Goal: Task Accomplishment & Management: Manage account settings

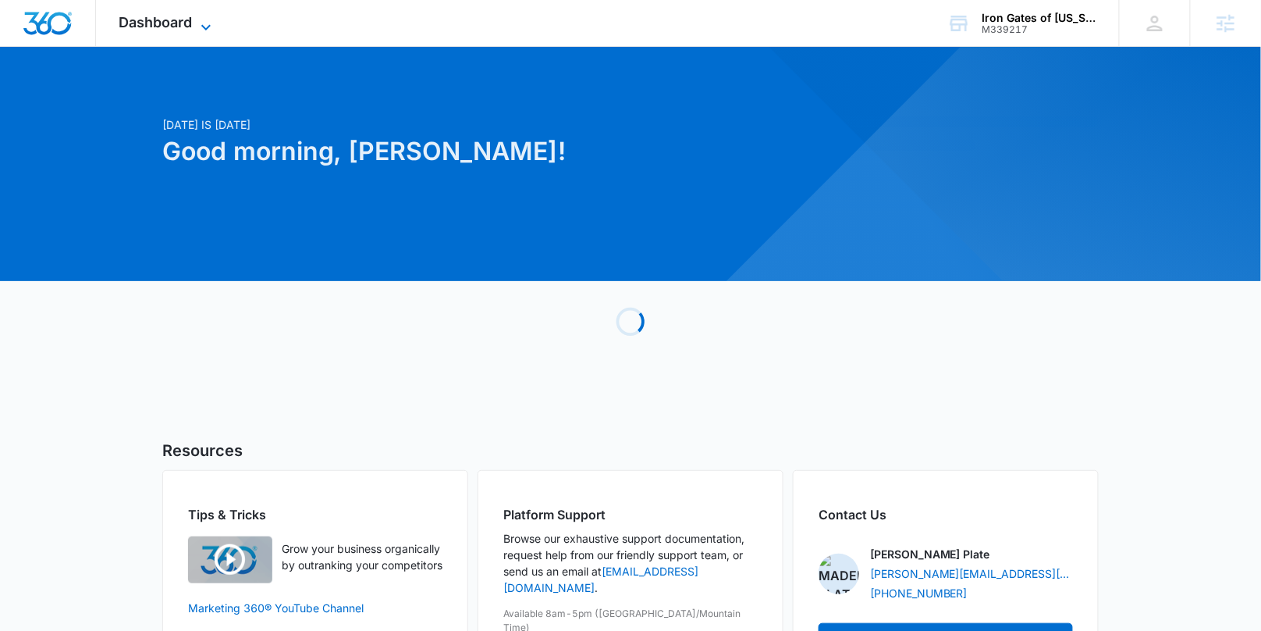
click at [165, 17] on span "Dashboard" at bounding box center [155, 22] width 73 height 16
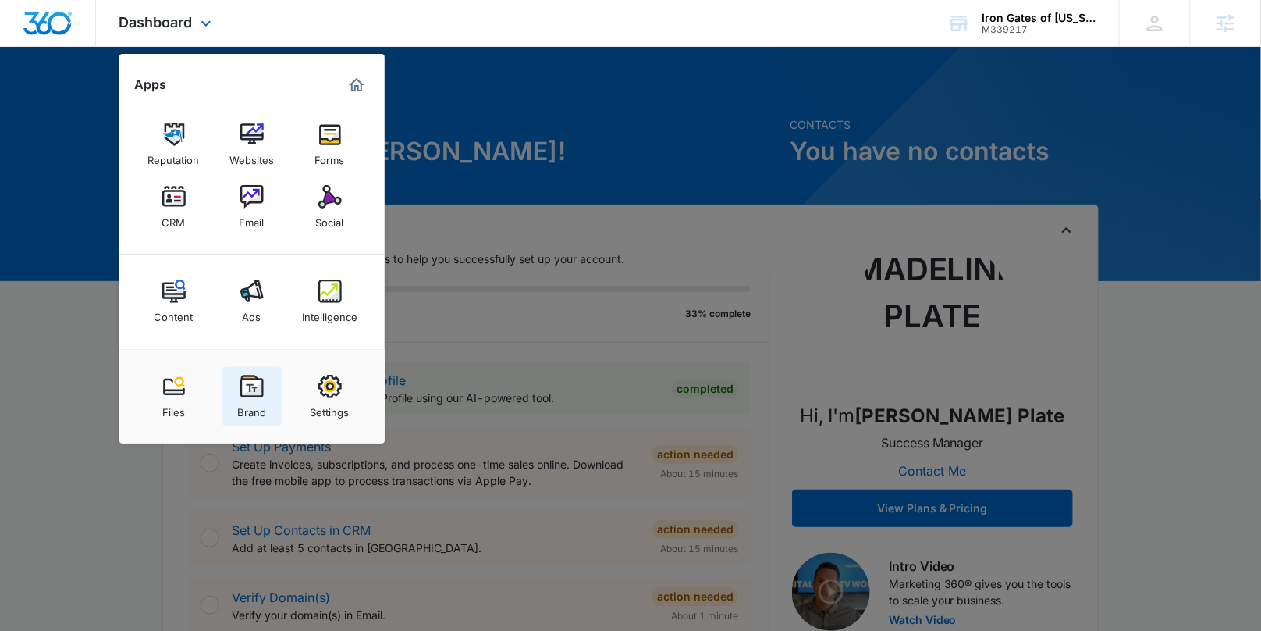
click at [261, 394] on img at bounding box center [251, 386] width 23 height 23
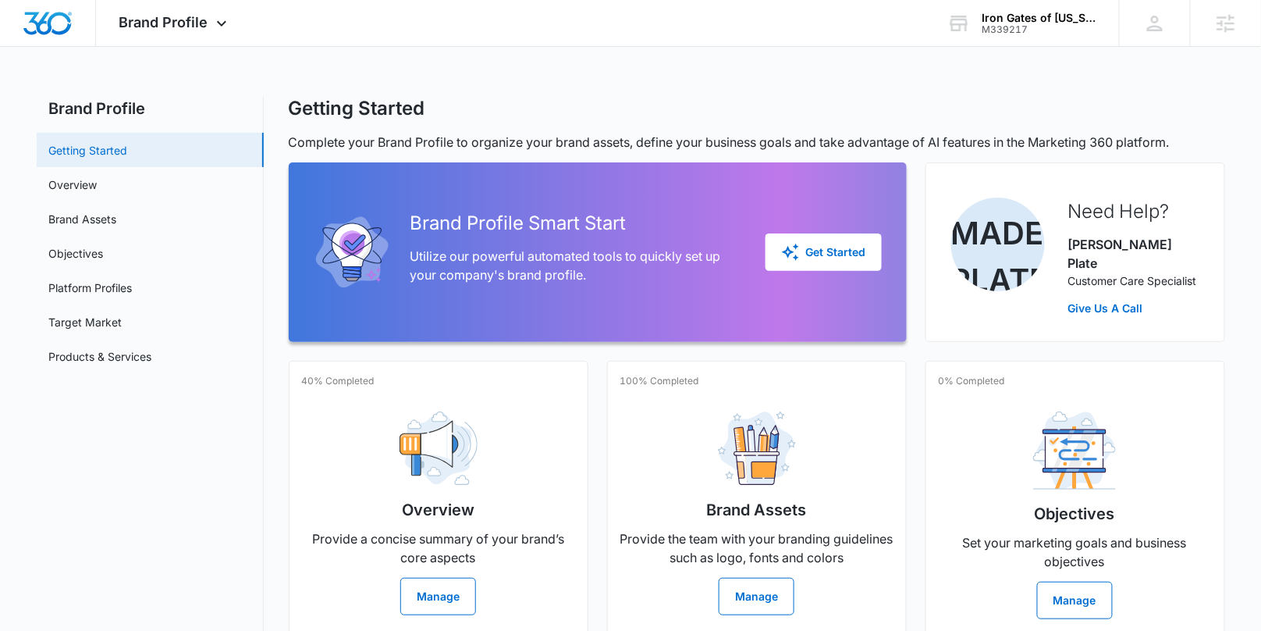
click at [71, 158] on link "Getting Started" at bounding box center [88, 150] width 79 height 16
click at [74, 177] on link "Overview" at bounding box center [73, 184] width 48 height 16
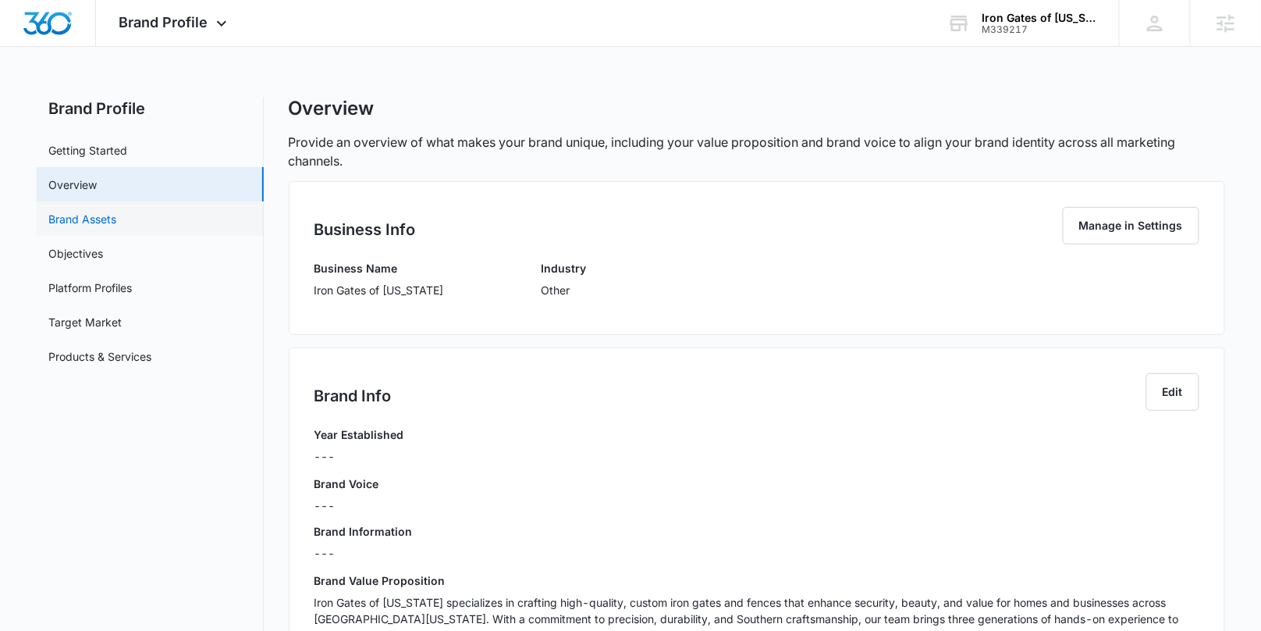
click at [97, 227] on link "Brand Assets" at bounding box center [83, 219] width 68 height 16
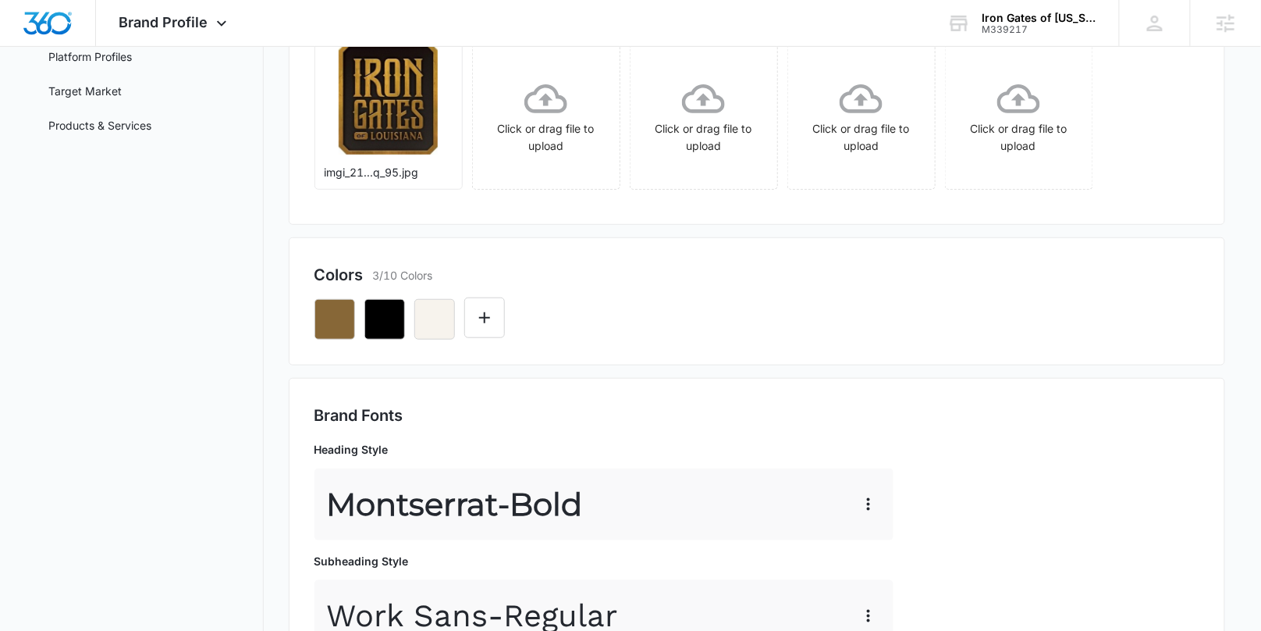
scroll to position [197, 0]
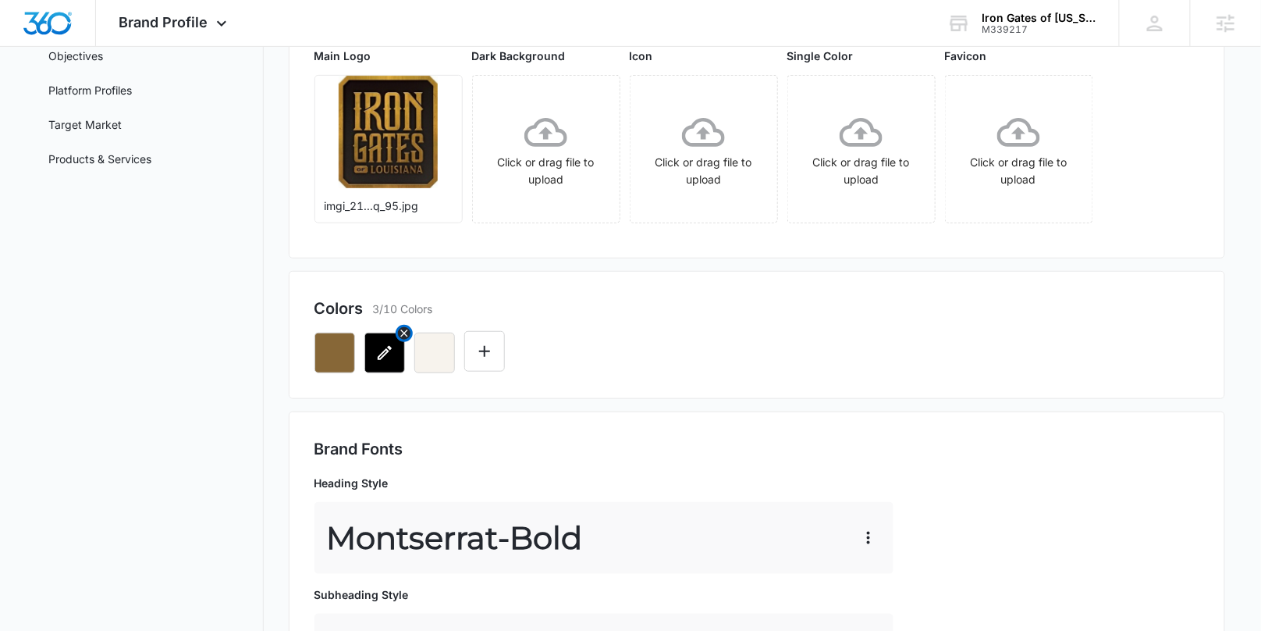
click at [380, 359] on icon "button" at bounding box center [384, 352] width 19 height 19
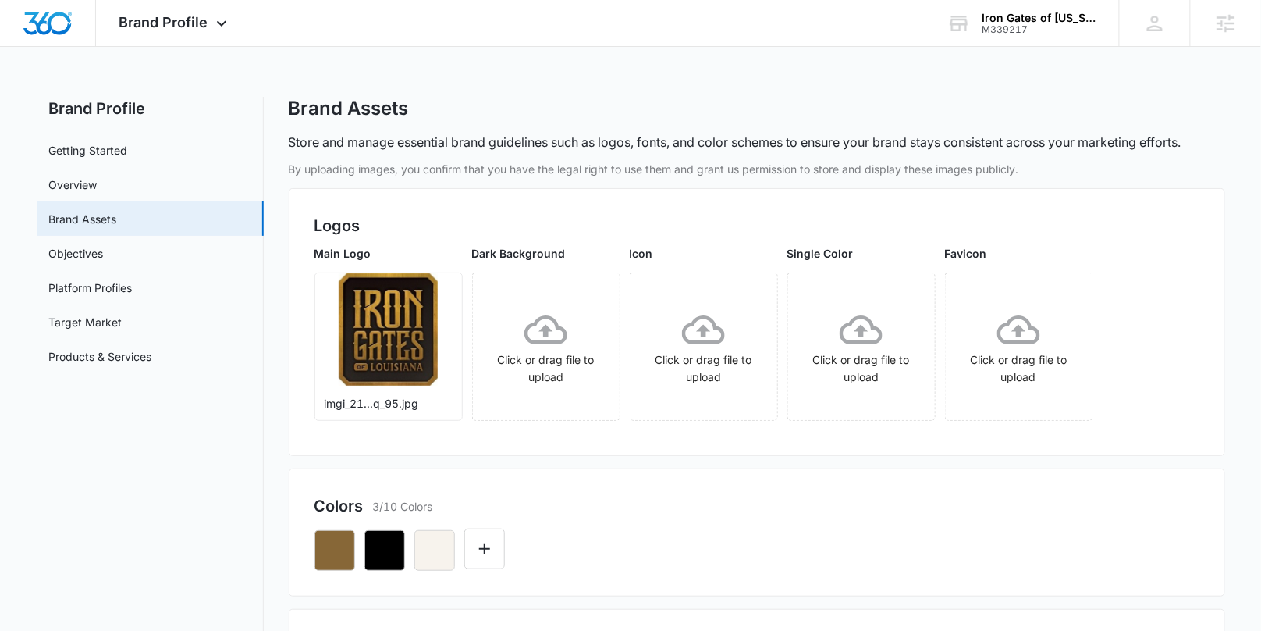
click at [337, 547] on icon "button" at bounding box center [335, 550] width 14 height 14
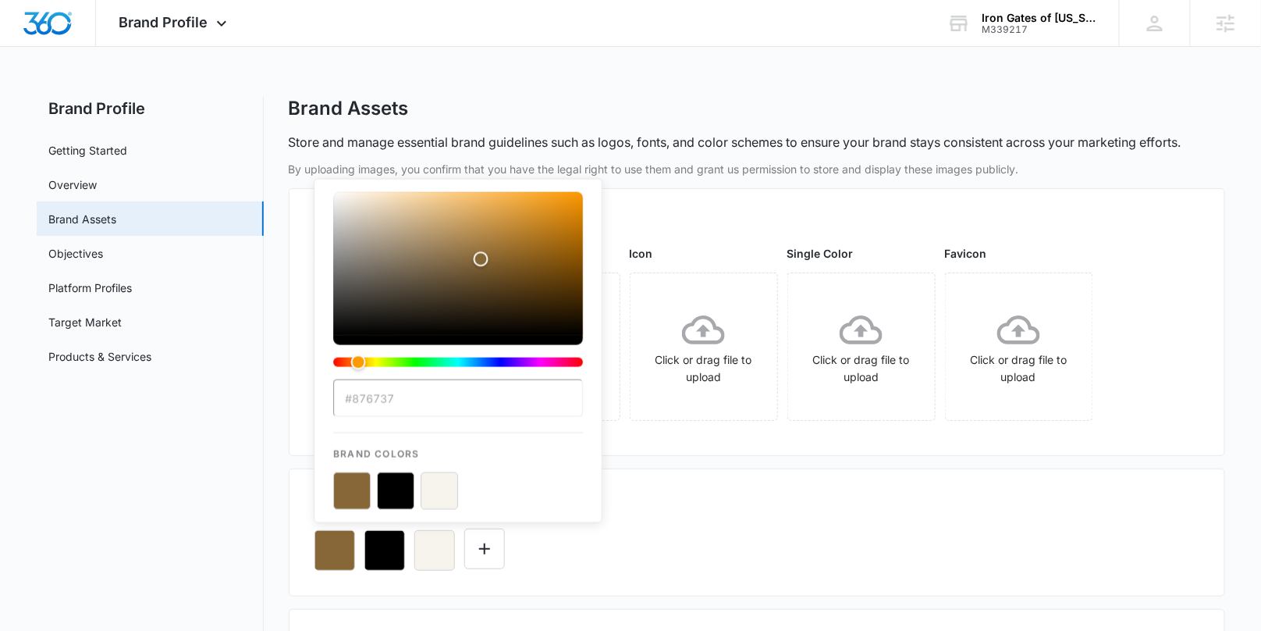
click at [420, 403] on input "#876737" at bounding box center [458, 397] width 250 height 37
click at [339, 391] on input "#876737" at bounding box center [458, 397] width 250 height 37
drag, startPoint x: 794, startPoint y: 529, endPoint x: 791, endPoint y: 516, distance: 13.8
click at [794, 528] on div "#876737 Brand Colors" at bounding box center [757, 543] width 885 height 53
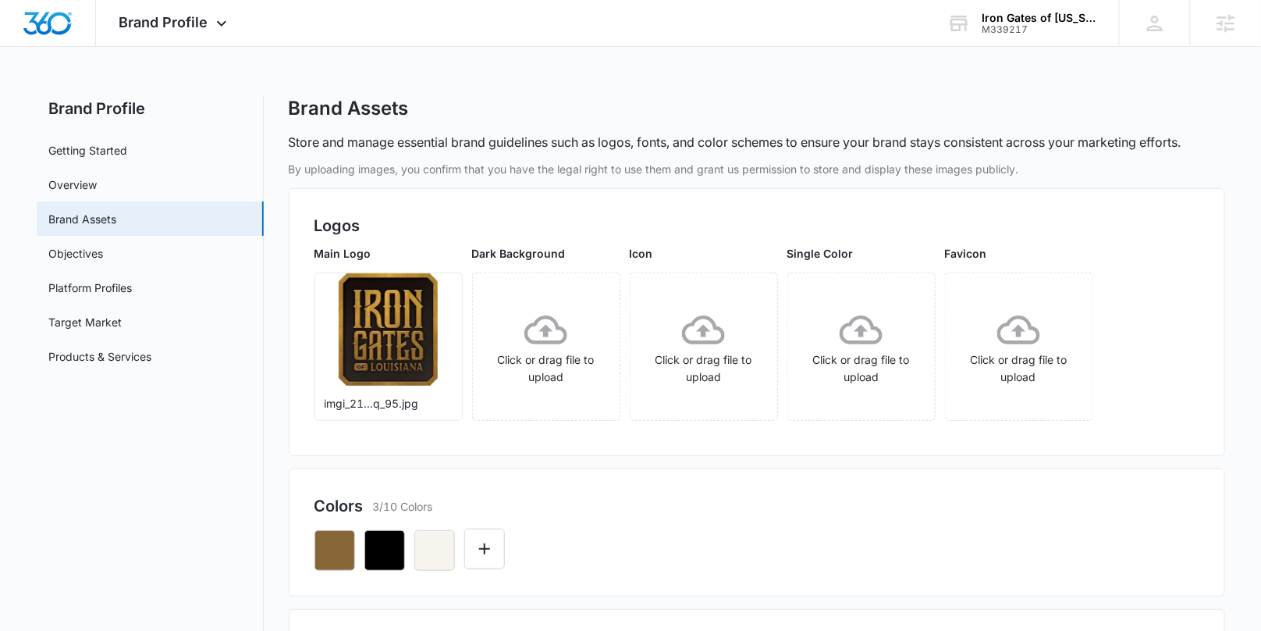
click at [748, 519] on div at bounding box center [757, 543] width 885 height 53
click at [332, 555] on icon "button" at bounding box center [334, 550] width 19 height 19
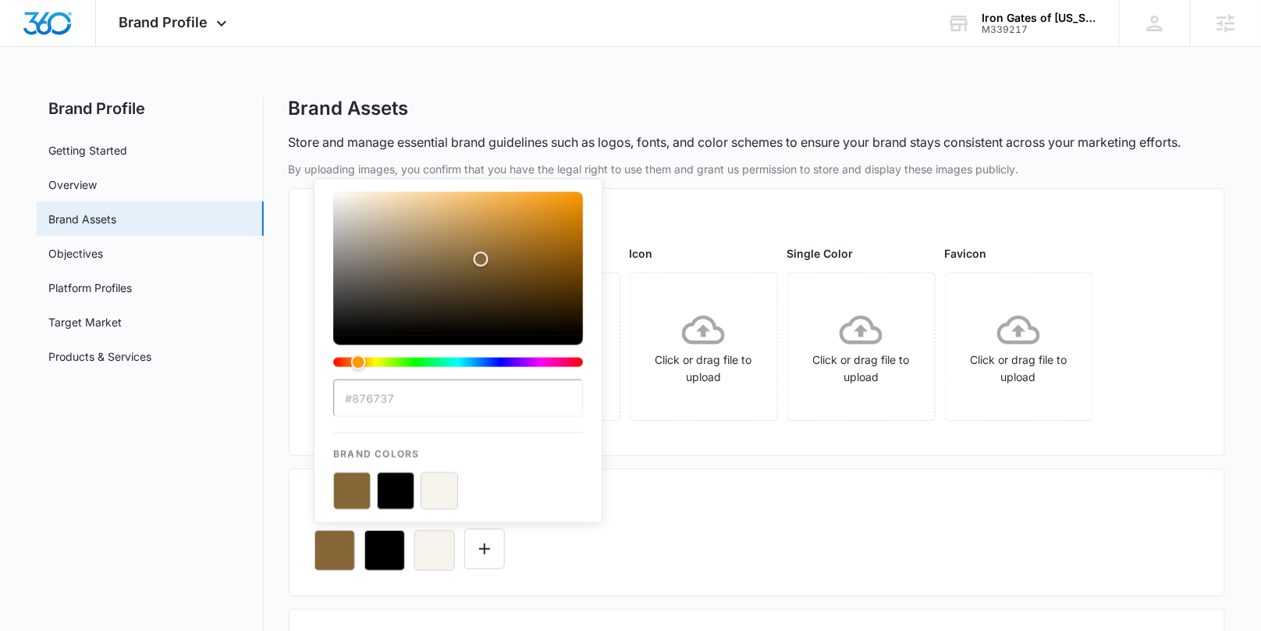
click at [416, 418] on div "#876737 Brand Colors" at bounding box center [458, 351] width 250 height 318
drag, startPoint x: 396, startPoint y: 397, endPoint x: 361, endPoint y: 397, distance: 34.3
click at [361, 397] on input "#876737" at bounding box center [458, 397] width 250 height 37
click at [361, 396] on input "#876737" at bounding box center [458, 397] width 250 height 37
drag, startPoint x: 355, startPoint y: 400, endPoint x: 414, endPoint y: 402, distance: 58.6
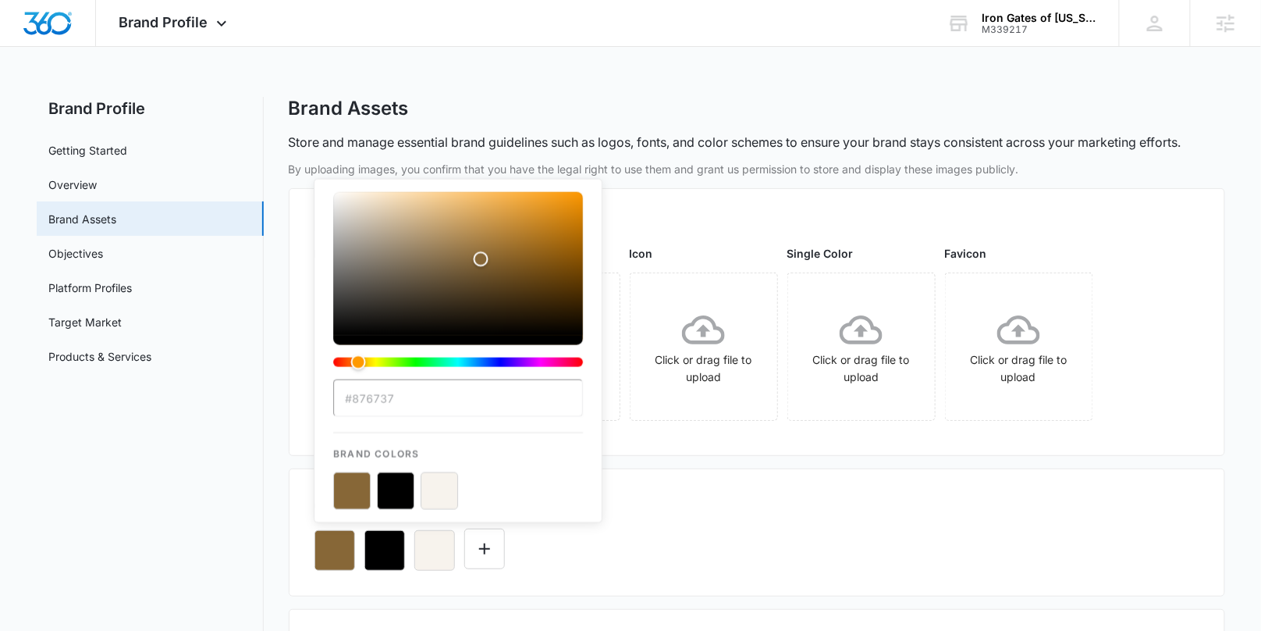
click at [414, 402] on input "#876737" at bounding box center [458, 397] width 250 height 37
click at [407, 396] on input "#876737" at bounding box center [458, 397] width 250 height 37
drag, startPoint x: 389, startPoint y: 396, endPoint x: 354, endPoint y: 396, distance: 35.1
click at [354, 396] on input "#876737" at bounding box center [458, 397] width 250 height 37
click at [746, 475] on div "Colors 3/10 Colors #876737 Brand Colors" at bounding box center [757, 532] width 937 height 128
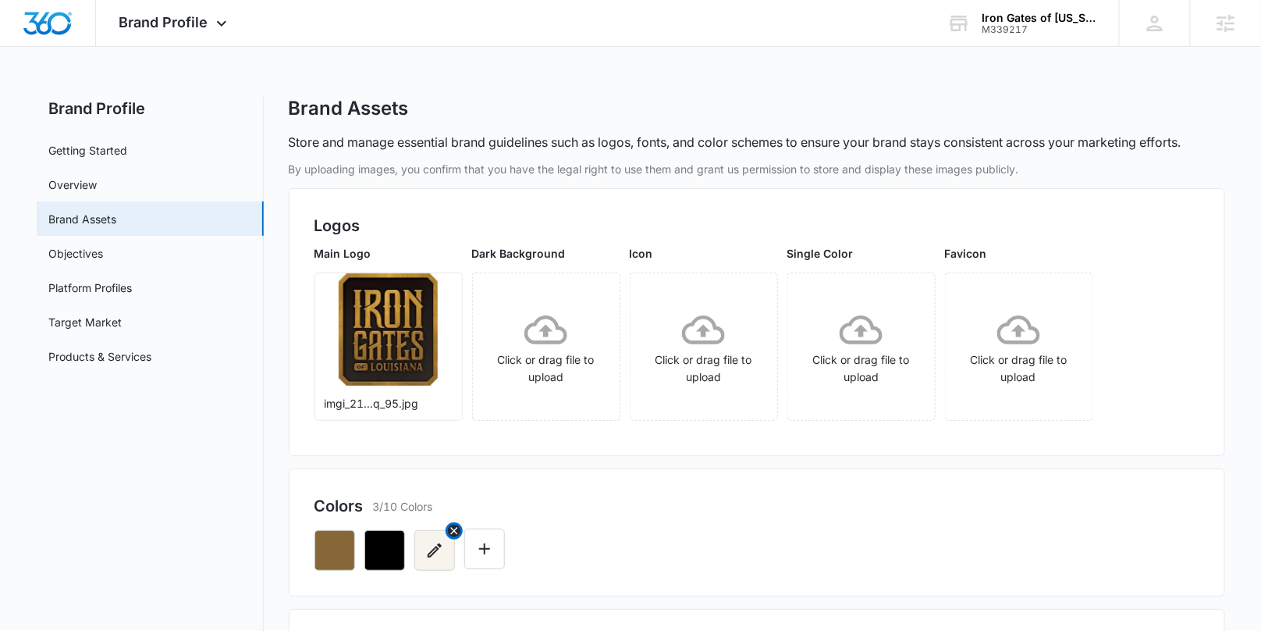
click at [435, 555] on icon "button" at bounding box center [434, 550] width 19 height 19
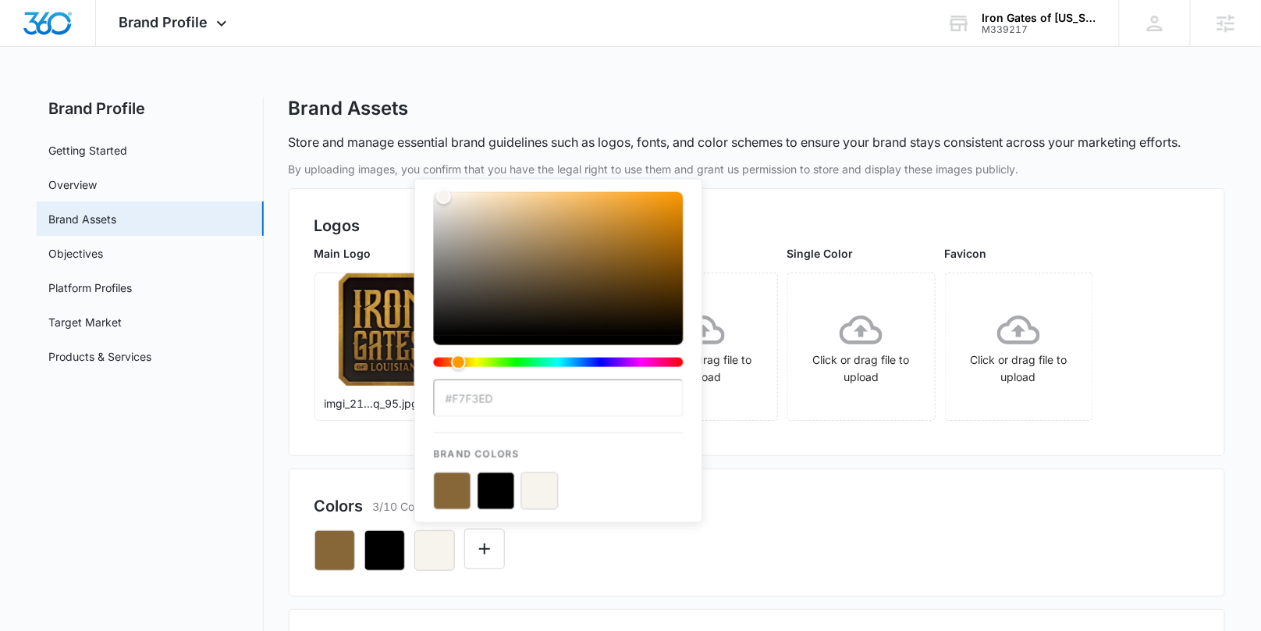
click at [485, 389] on input "#F7F3ED" at bounding box center [559, 397] width 250 height 37
drag, startPoint x: 504, startPoint y: 396, endPoint x: 451, endPoint y: 400, distance: 53.2
click at [451, 400] on input "#F7F3ED" at bounding box center [559, 397] width 250 height 37
click at [928, 478] on div "Colors 3/10 Colors #F7F3ED Brand Colors" at bounding box center [757, 532] width 937 height 128
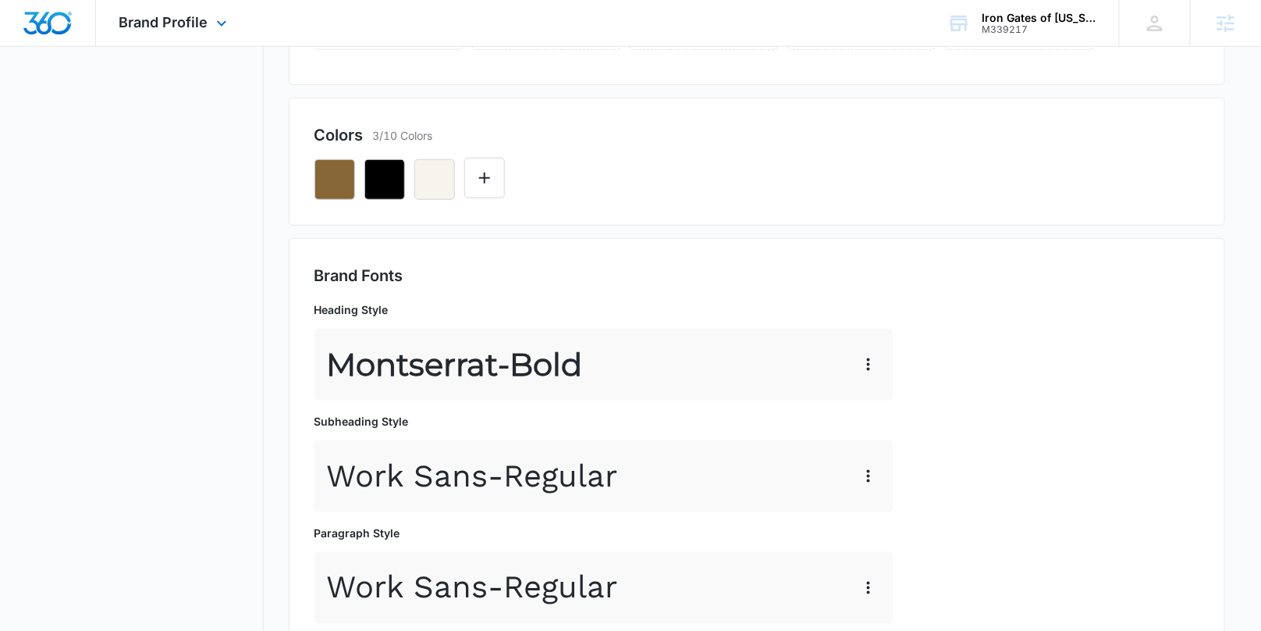
scroll to position [344, 0]
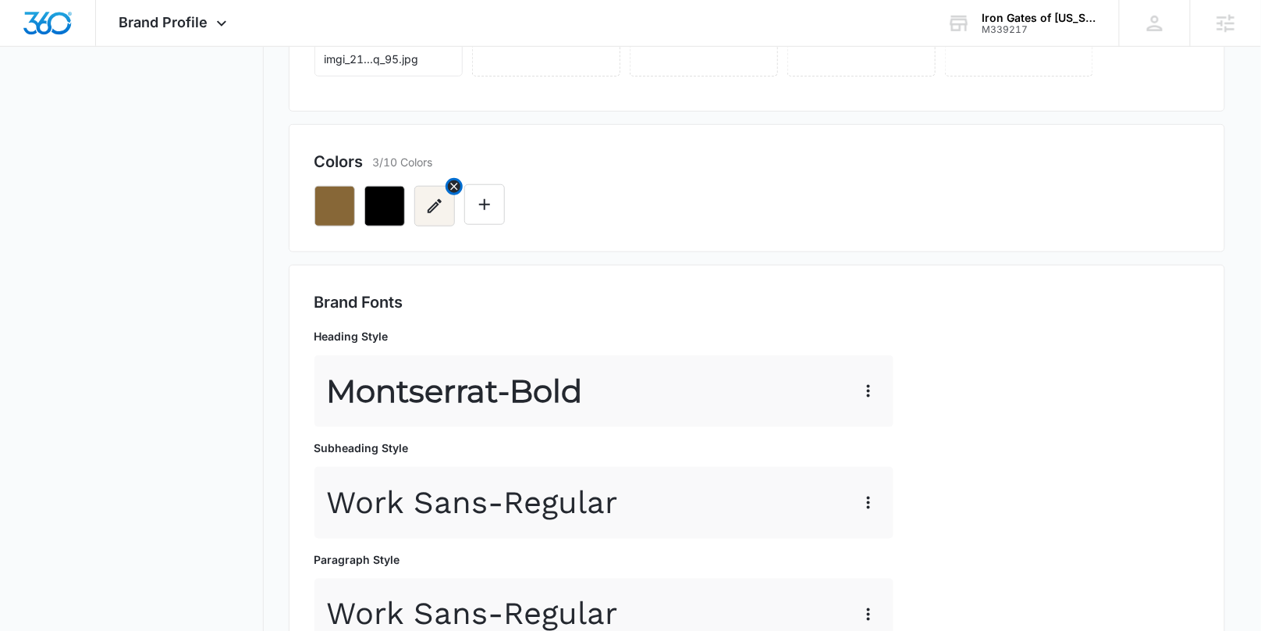
click at [433, 204] on icon "button" at bounding box center [435, 206] width 14 height 14
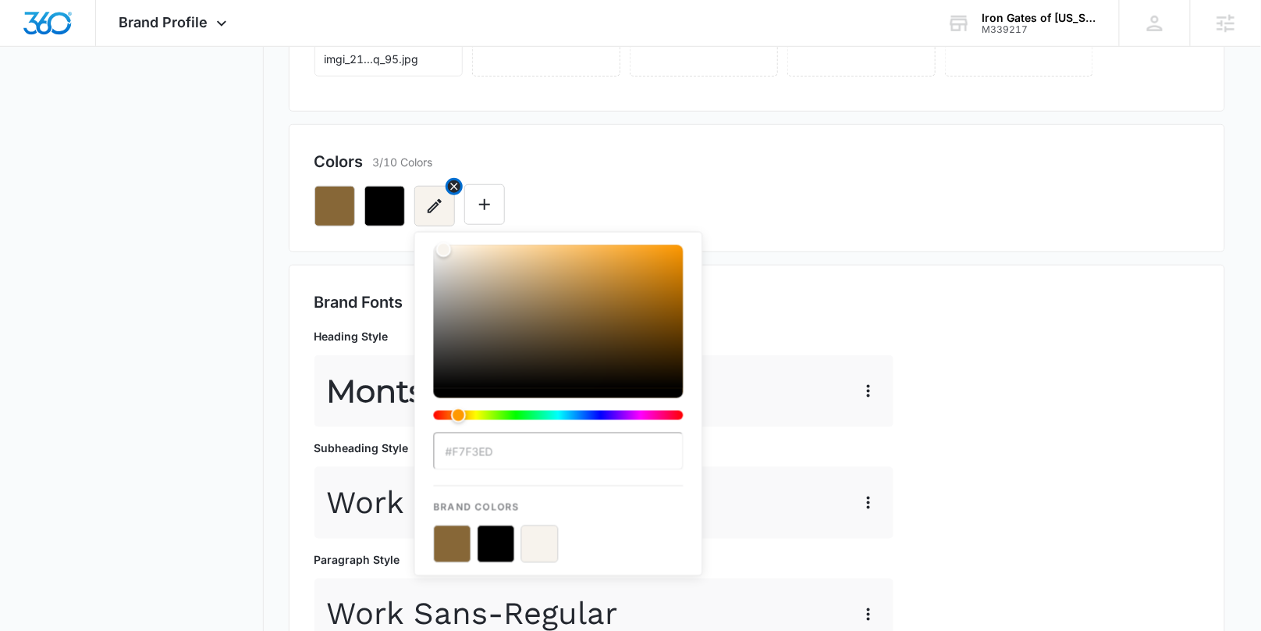
scroll to position [339, 0]
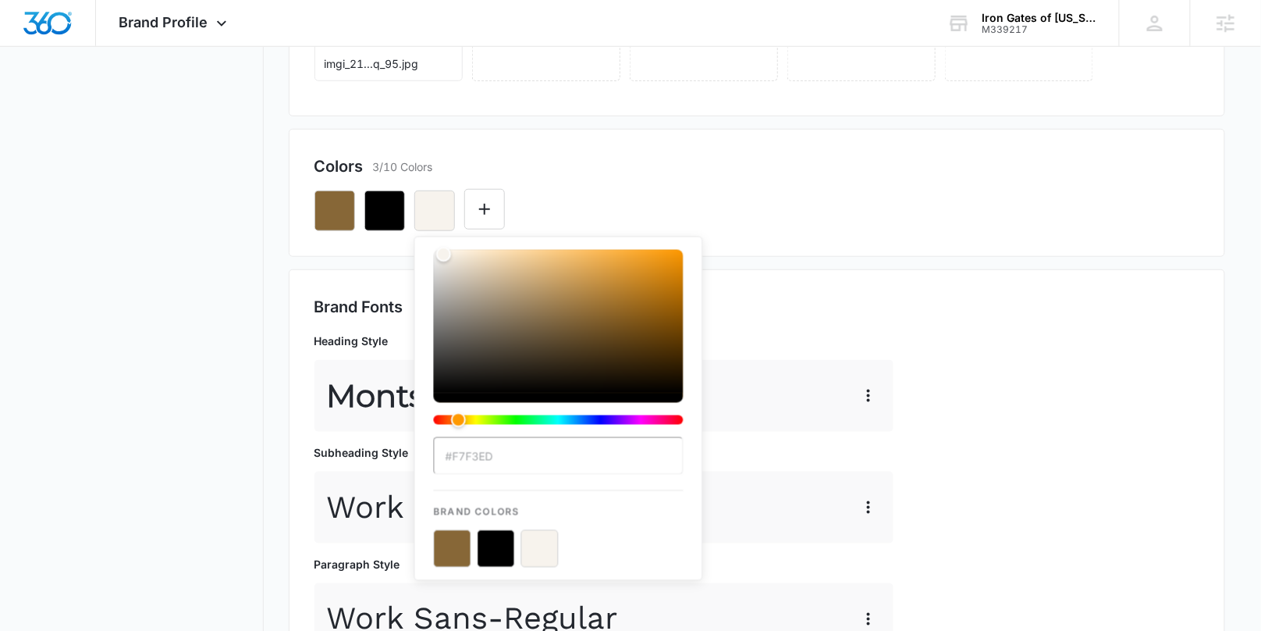
click at [528, 482] on div "#F7F3ED Brand Colors" at bounding box center [559, 409] width 250 height 318
drag, startPoint x: 508, startPoint y: 461, endPoint x: 466, endPoint y: 460, distance: 42.2
click at [466, 460] on input "#F7F3ED" at bounding box center [559, 455] width 250 height 37
click at [464, 453] on input "#F7F3ED" at bounding box center [559, 455] width 250 height 37
drag, startPoint x: 450, startPoint y: 457, endPoint x: 505, endPoint y: 460, distance: 54.7
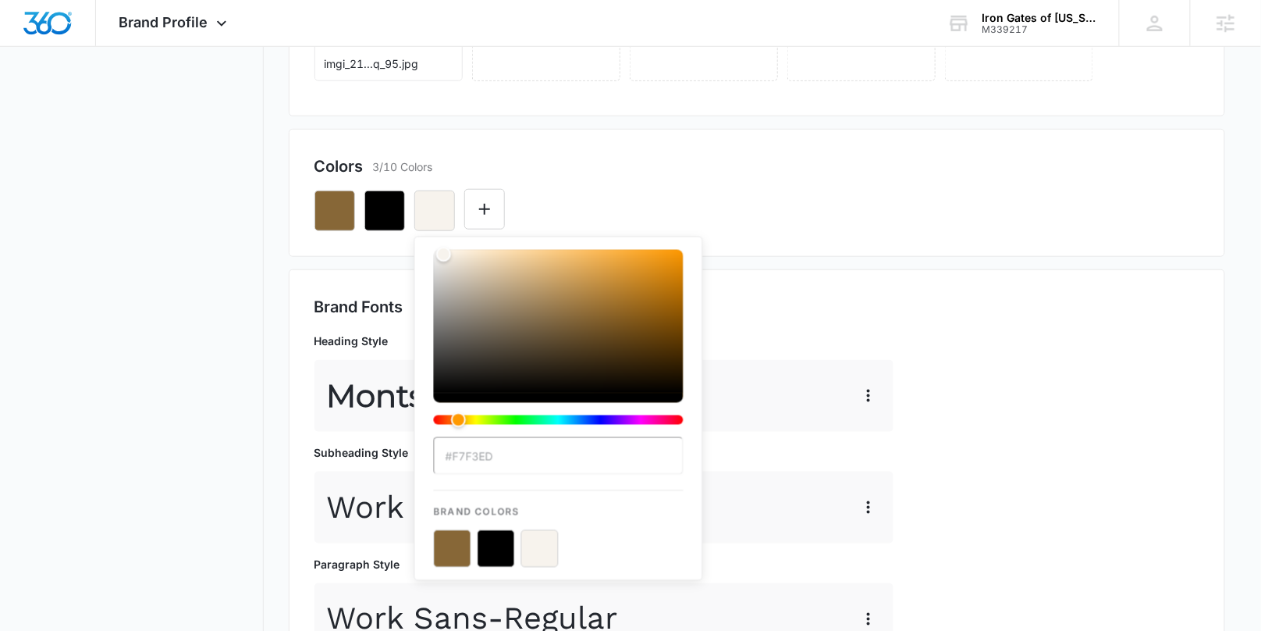
click at [504, 457] on input "#F7F3ED" at bounding box center [559, 455] width 250 height 37
